Goal: Transaction & Acquisition: Obtain resource

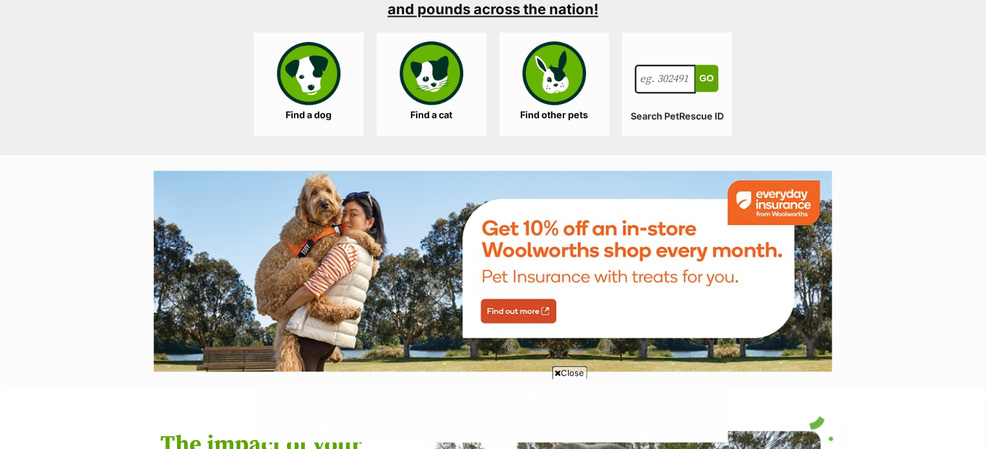
scroll to position [1301, 0]
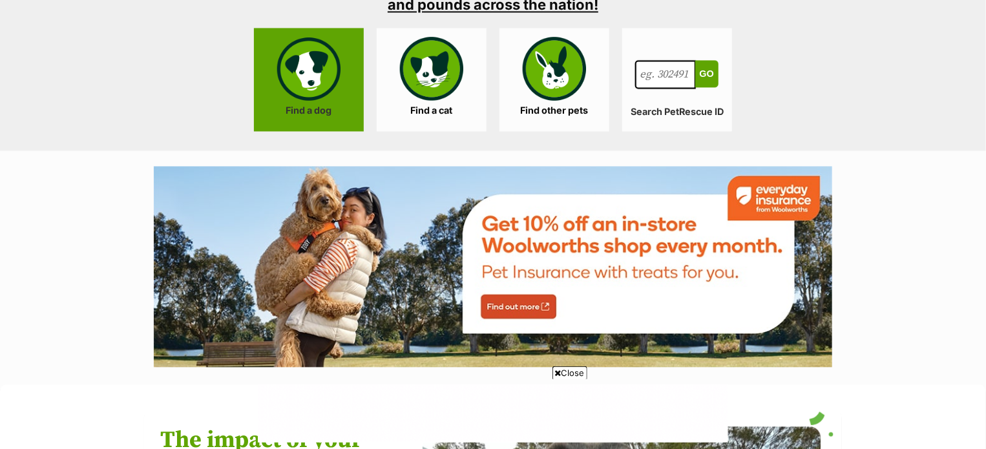
click at [311, 92] on link "Find a dog" at bounding box center [309, 79] width 110 height 103
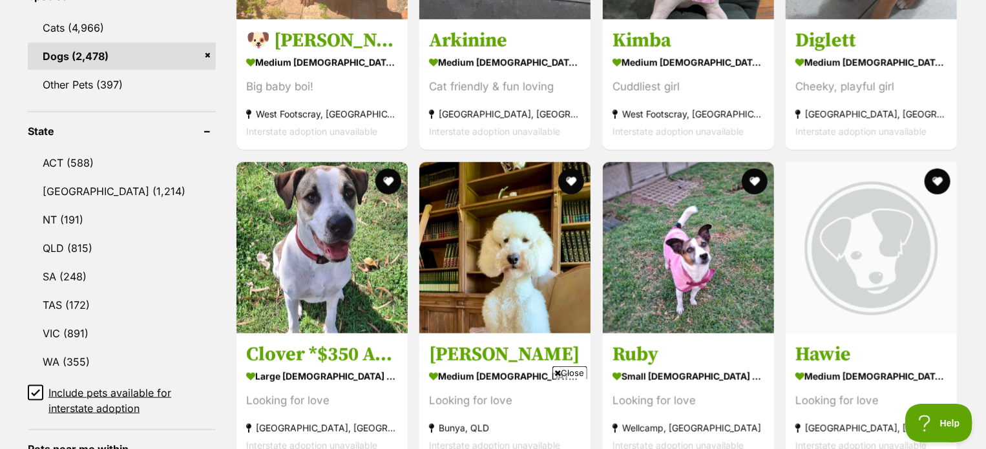
scroll to position [615, 0]
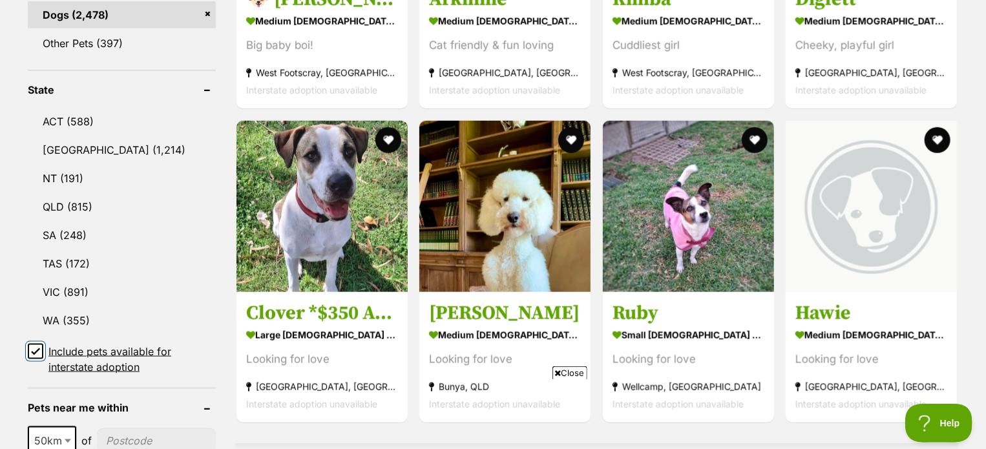
click at [34, 351] on input "Include pets available for interstate adoption" at bounding box center [36, 352] width 16 height 16
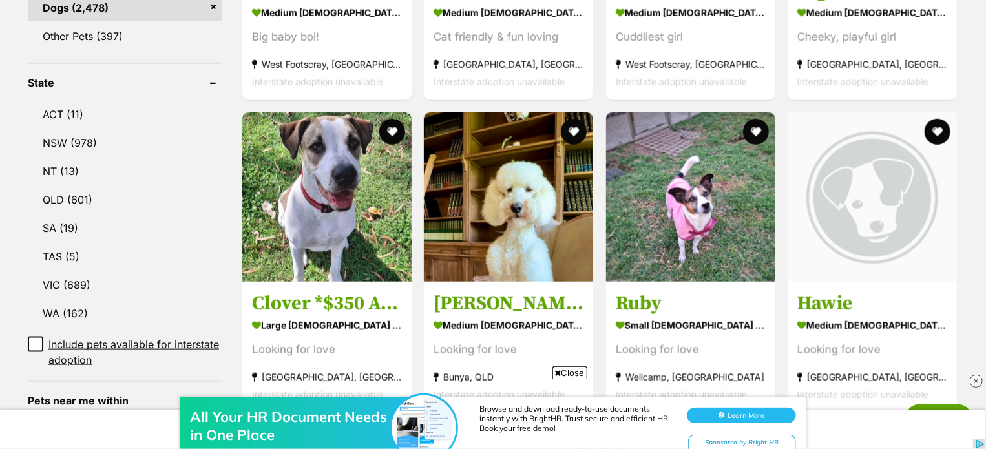
scroll to position [620, 0]
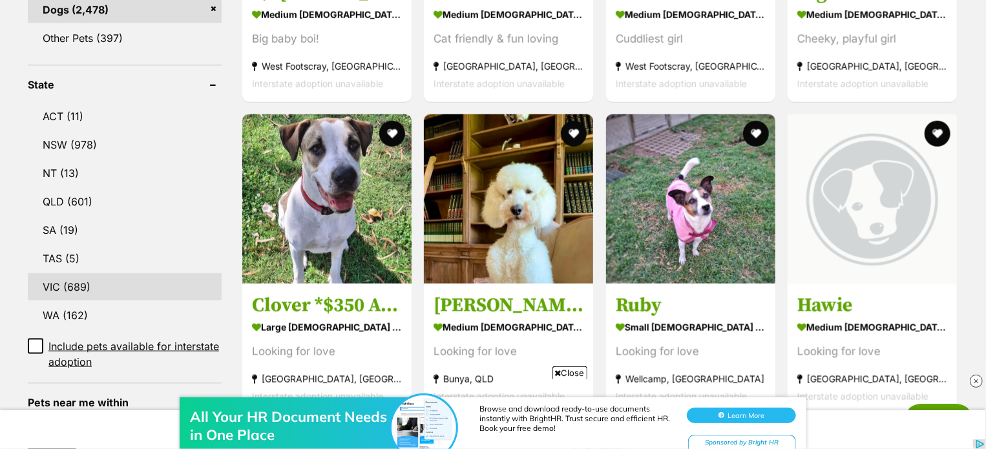
click at [62, 273] on link "VIC (689)" at bounding box center [125, 286] width 194 height 27
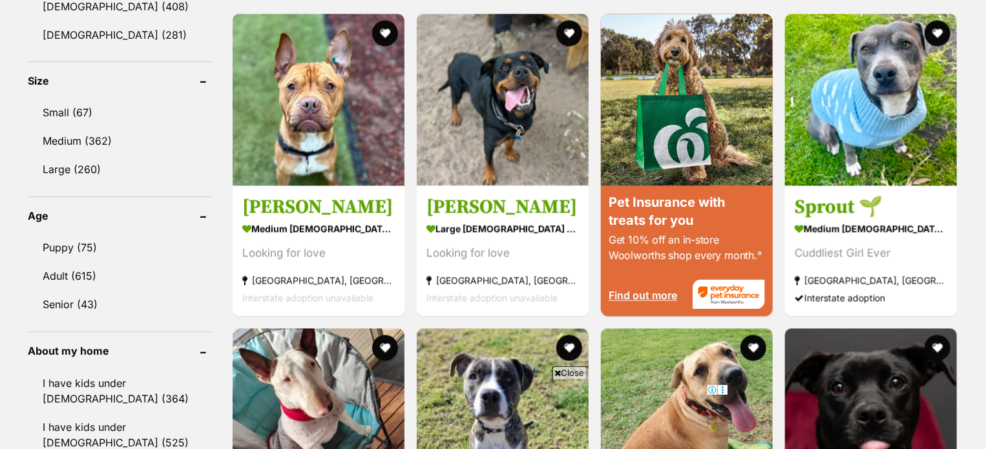
scroll to position [1163, 0]
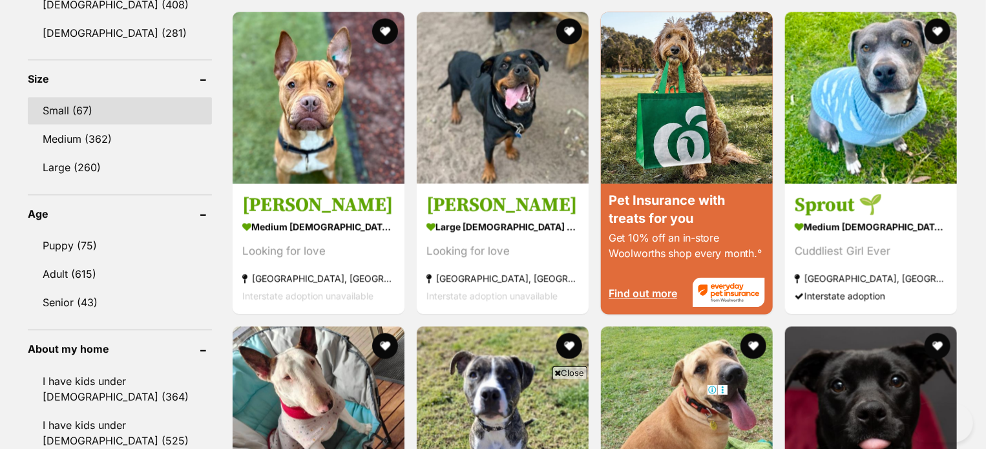
click at [69, 98] on link "Small (67)" at bounding box center [120, 111] width 184 height 27
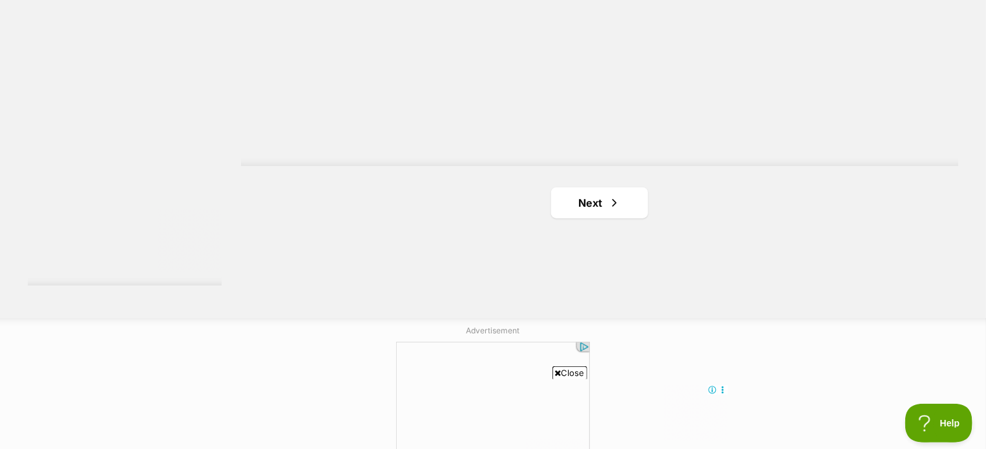
scroll to position [2389, 0]
click at [602, 186] on link "Next" at bounding box center [599, 201] width 97 height 31
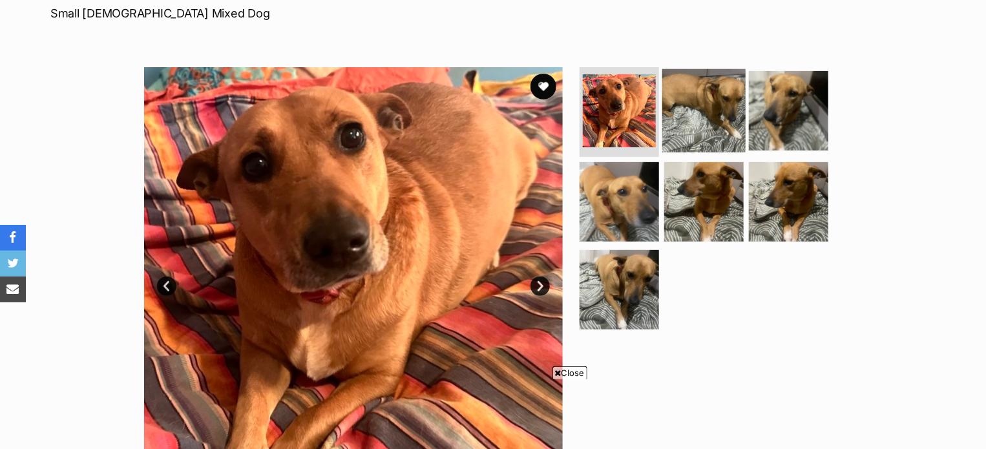
click at [695, 125] on img at bounding box center [703, 109] width 83 height 83
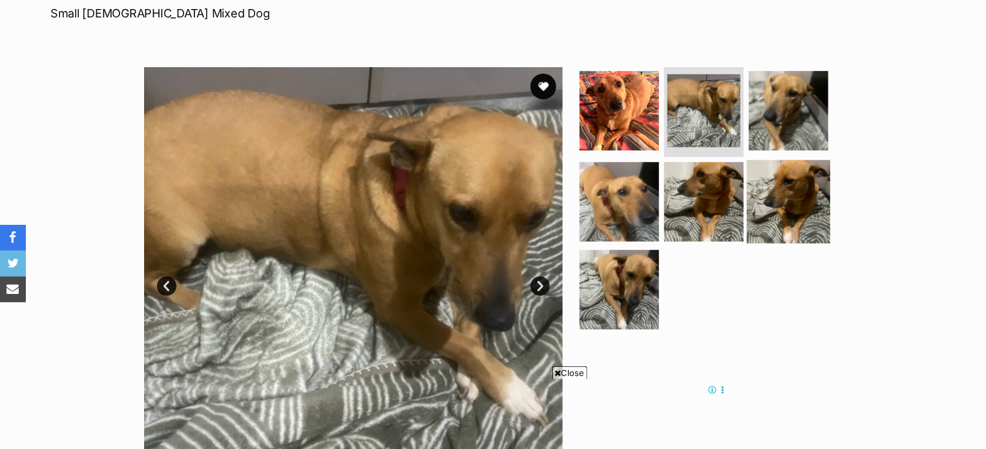
click at [793, 179] on img at bounding box center [788, 201] width 83 height 83
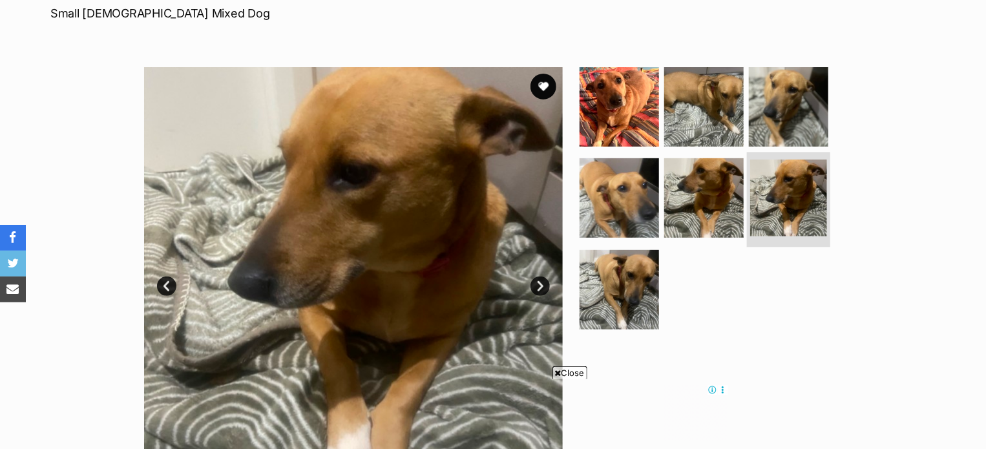
scroll to position [227, 0]
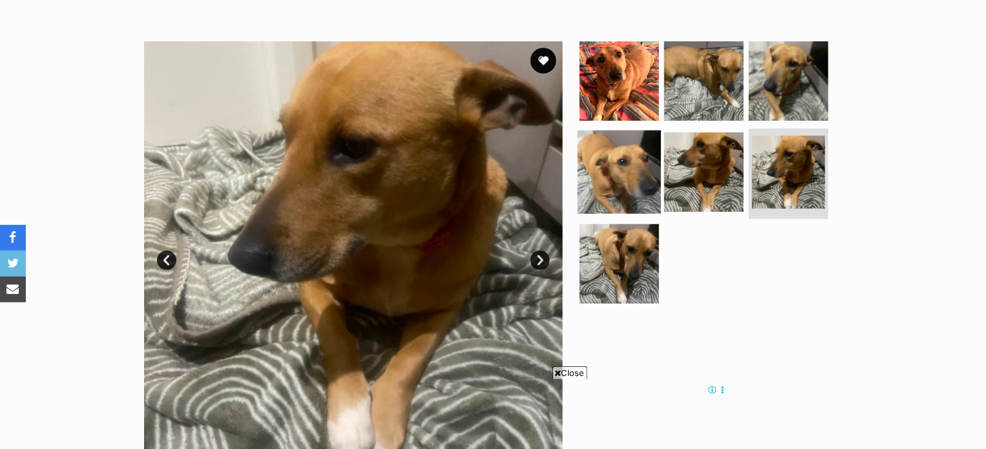
click at [625, 185] on img at bounding box center [619, 172] width 83 height 83
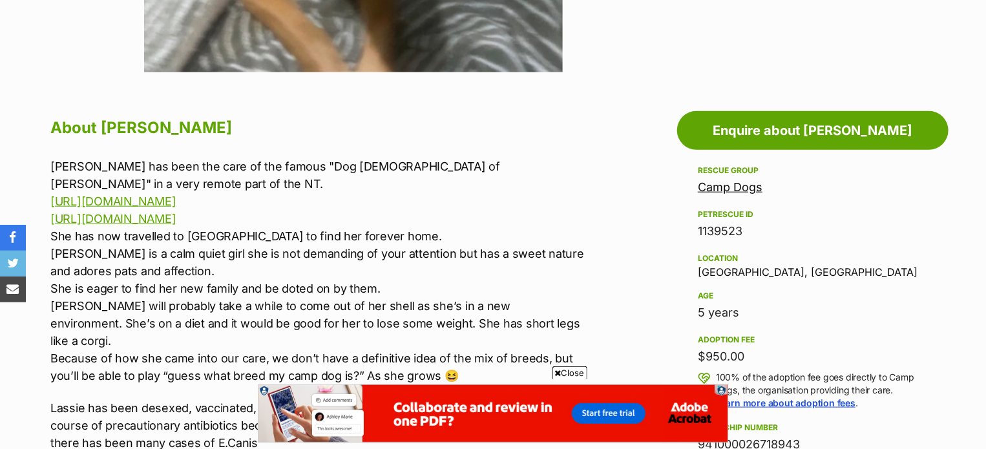
scroll to position [0, 0]
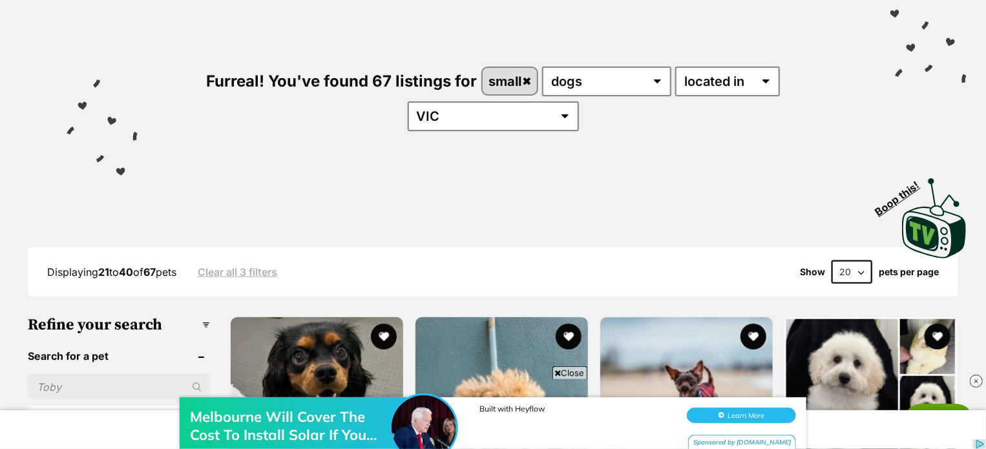
scroll to position [103, 0]
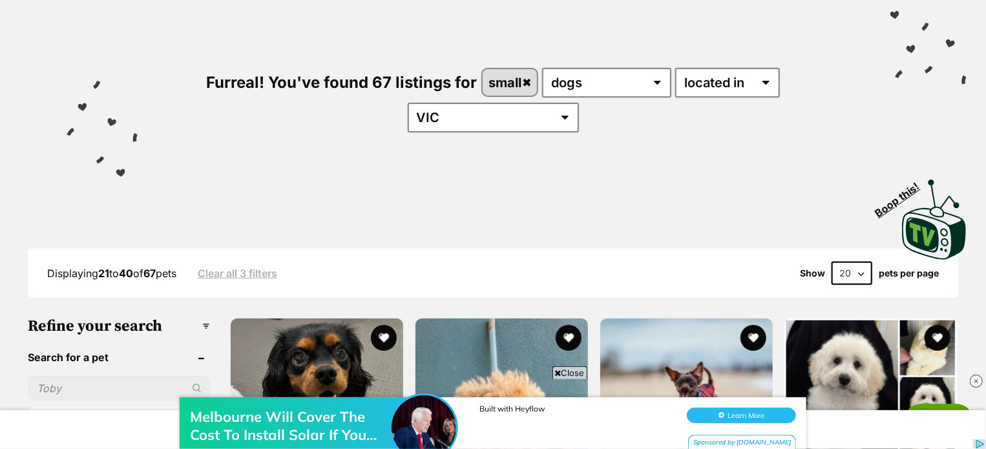
click at [108, 376] on input "text" at bounding box center [119, 388] width 182 height 25
type input "grif"
click at [196, 376] on div "grif" at bounding box center [119, 388] width 182 height 25
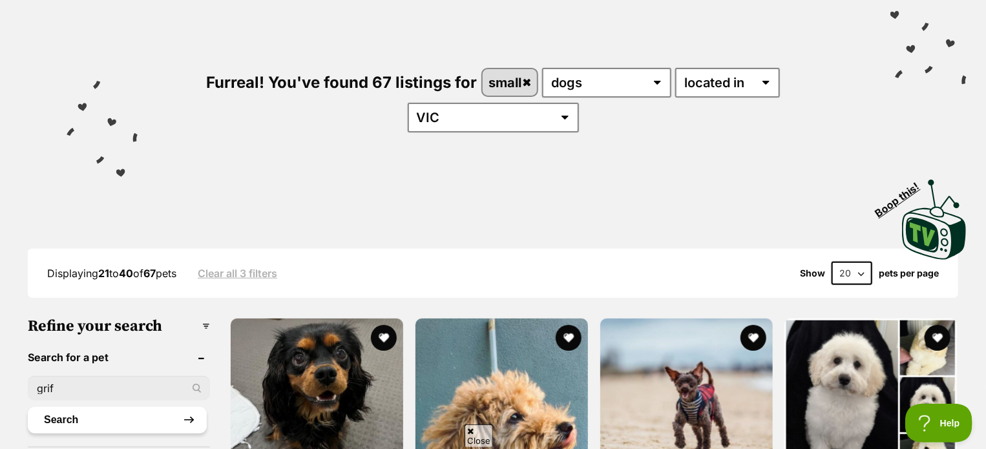
click at [187, 407] on button "Search" at bounding box center [117, 420] width 179 height 26
